Goal: Transaction & Acquisition: Purchase product/service

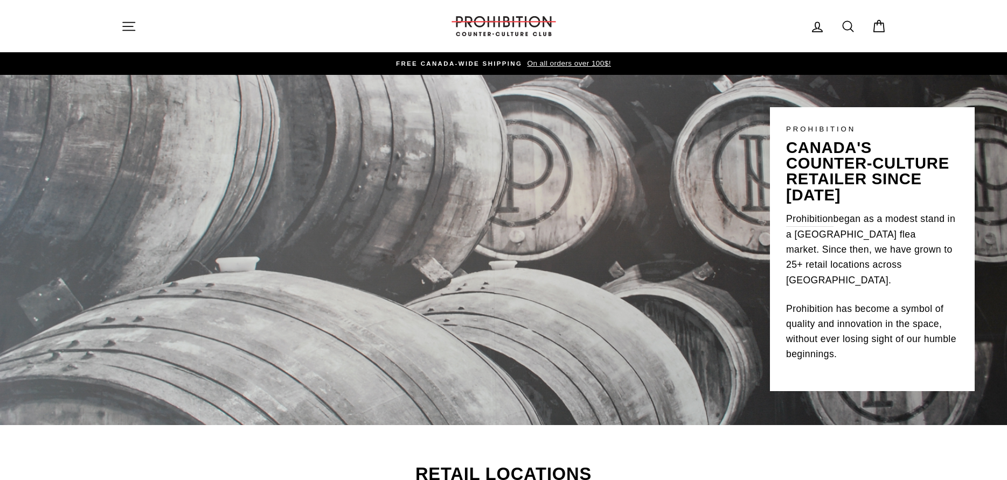
click at [129, 26] on icon "button" at bounding box center [129, 26] width 12 height 8
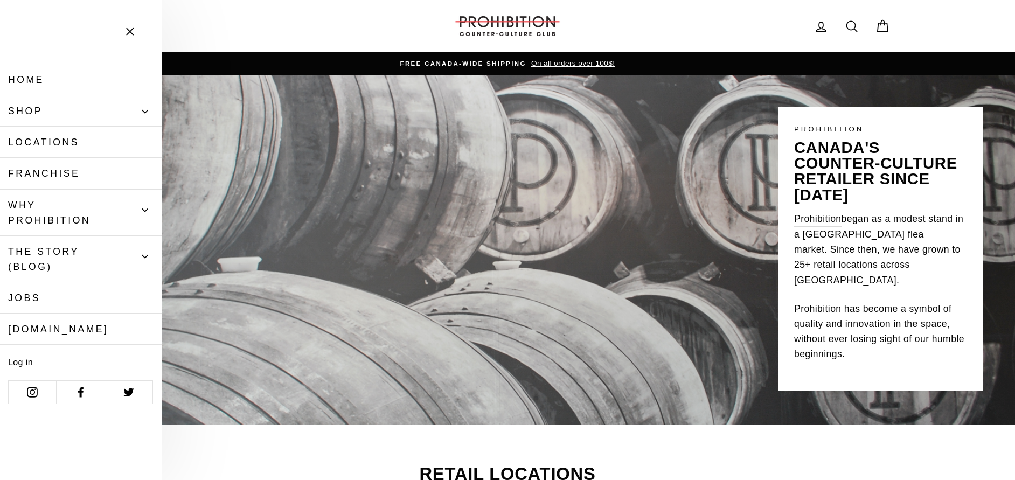
click at [130, 107] on button "Primary" at bounding box center [145, 111] width 33 height 19
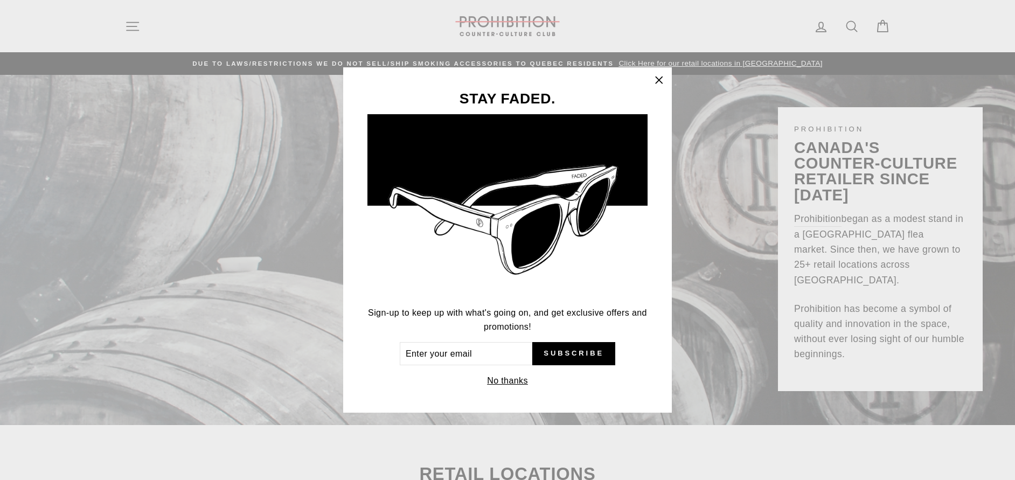
click at [660, 78] on icon "button" at bounding box center [659, 80] width 15 height 15
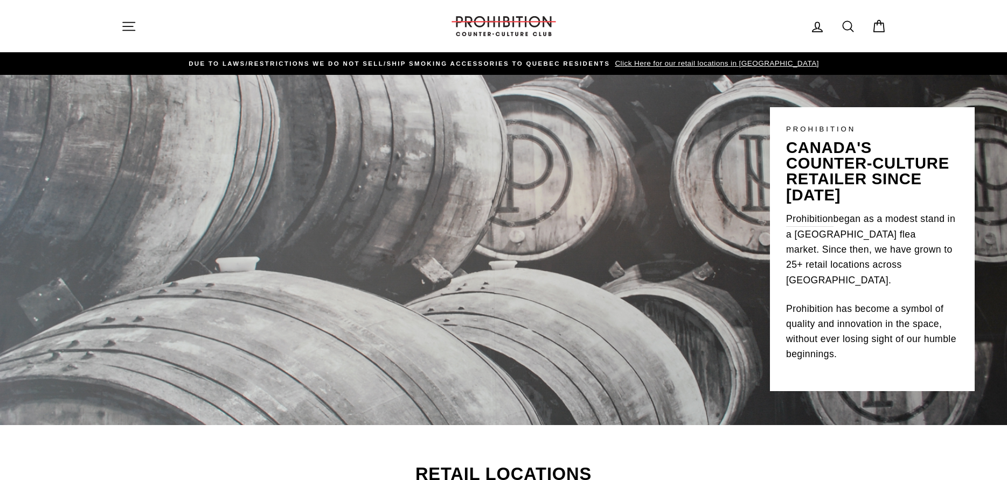
click at [129, 24] on icon "button" at bounding box center [128, 26] width 15 height 15
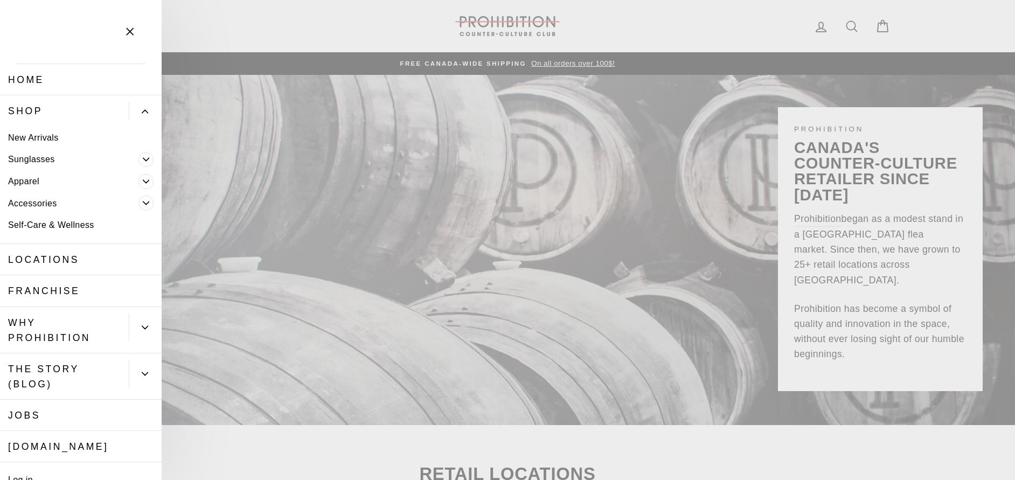
click at [78, 110] on link "Shop" at bounding box center [64, 110] width 129 height 31
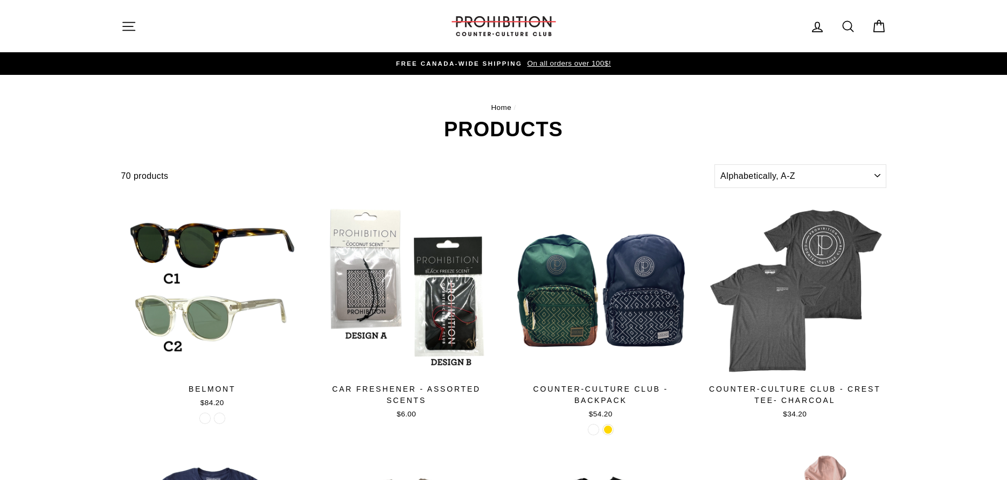
click at [126, 19] on icon "button" at bounding box center [128, 26] width 15 height 15
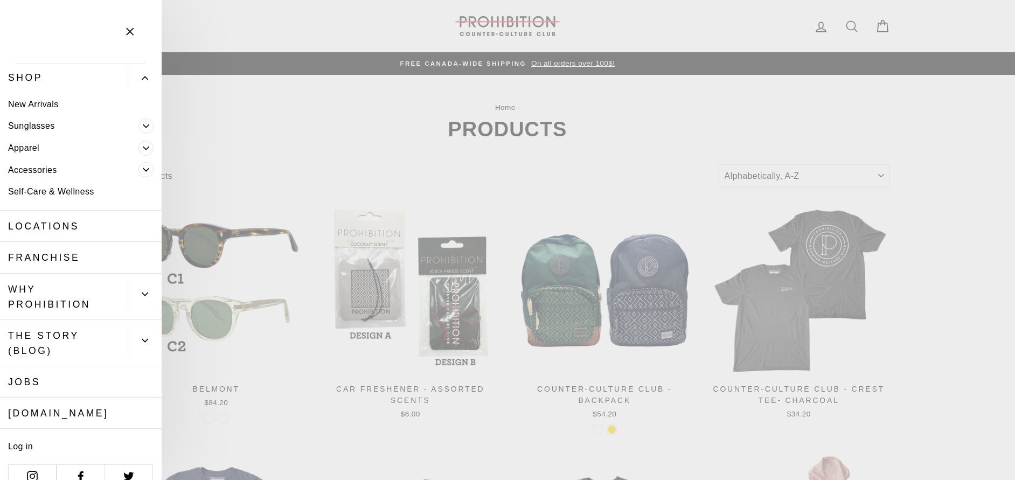
scroll to position [52, 0]
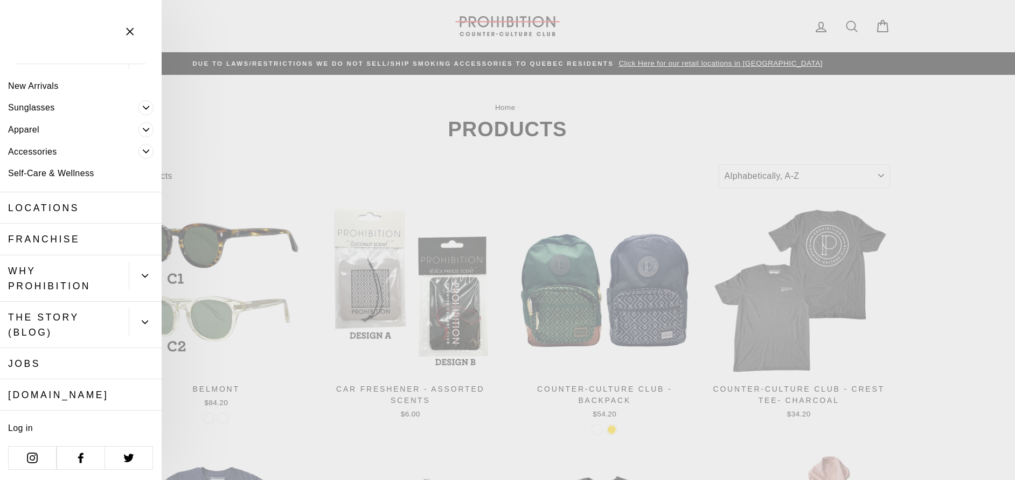
click at [59, 148] on link "Accessories" at bounding box center [69, 152] width 139 height 22
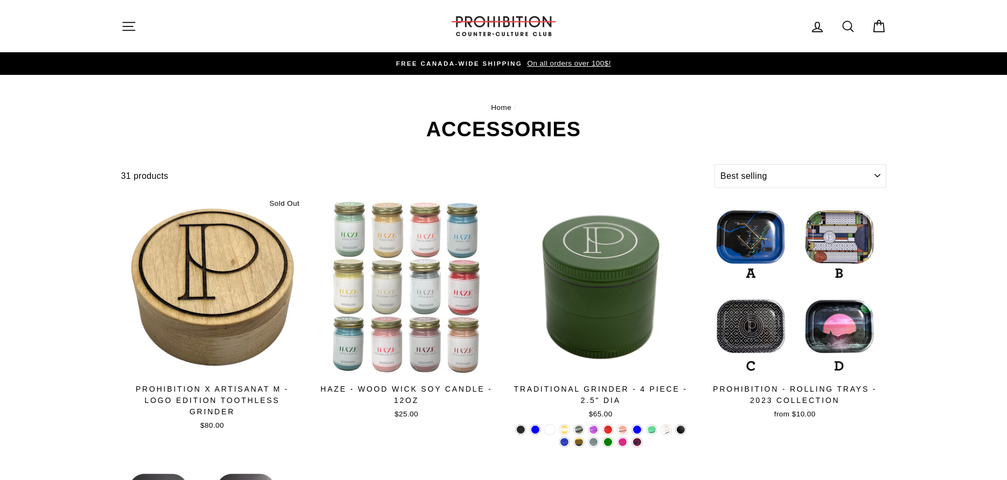
select select "best-selling"
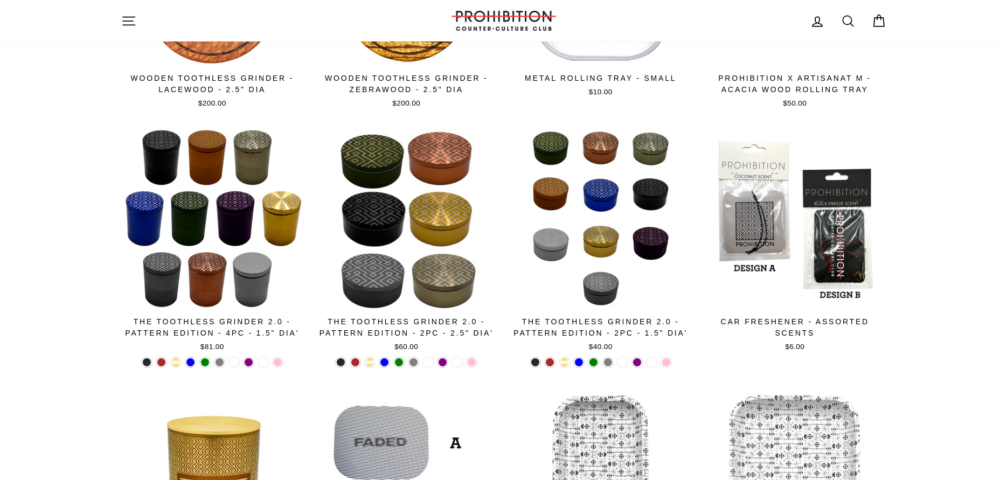
scroll to position [1825, 0]
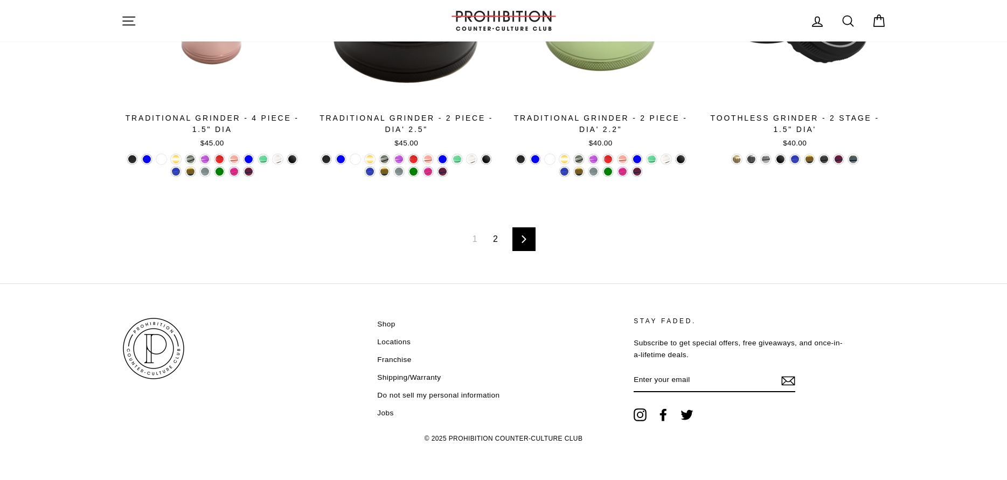
drag, startPoint x: 76, startPoint y: 94, endPoint x: 95, endPoint y: 246, distance: 153.1
drag, startPoint x: 128, startPoint y: 151, endPoint x: 113, endPoint y: -130, distance: 281.7
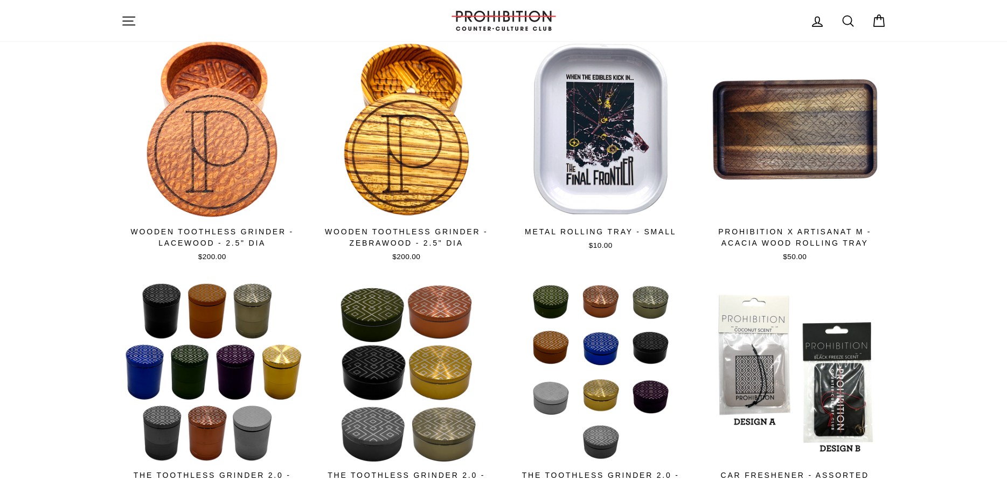
scroll to position [0, 0]
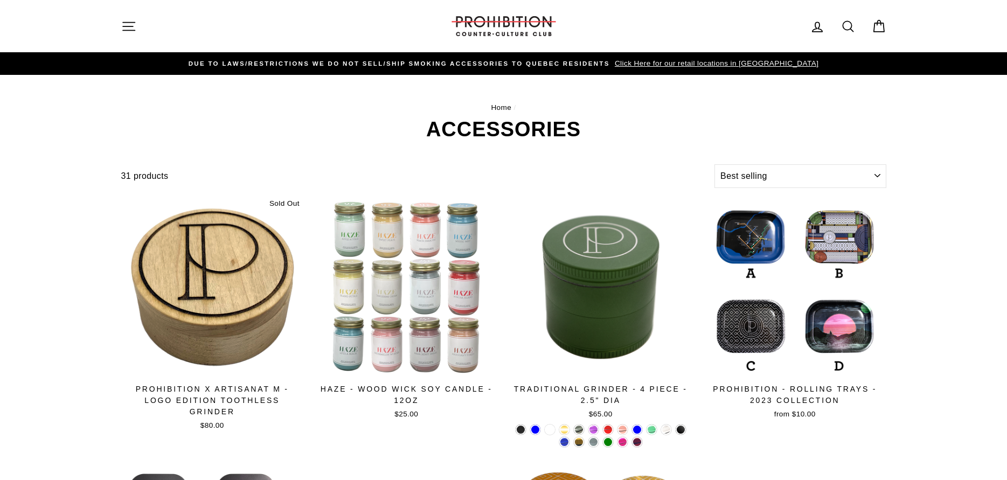
drag, startPoint x: 60, startPoint y: 132, endPoint x: 64, endPoint y: -66, distance: 197.8
click at [853, 25] on icon at bounding box center [848, 26] width 15 height 15
type input "vape"
click at [121, 8] on button "Search" at bounding box center [132, 26] width 23 height 36
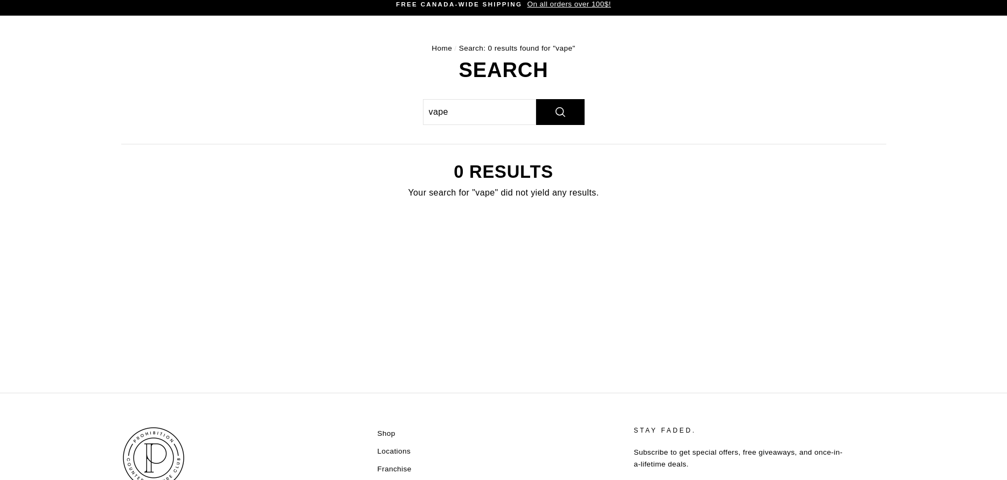
scroll to position [169, 0]
